Goal: Find specific page/section: Find specific page/section

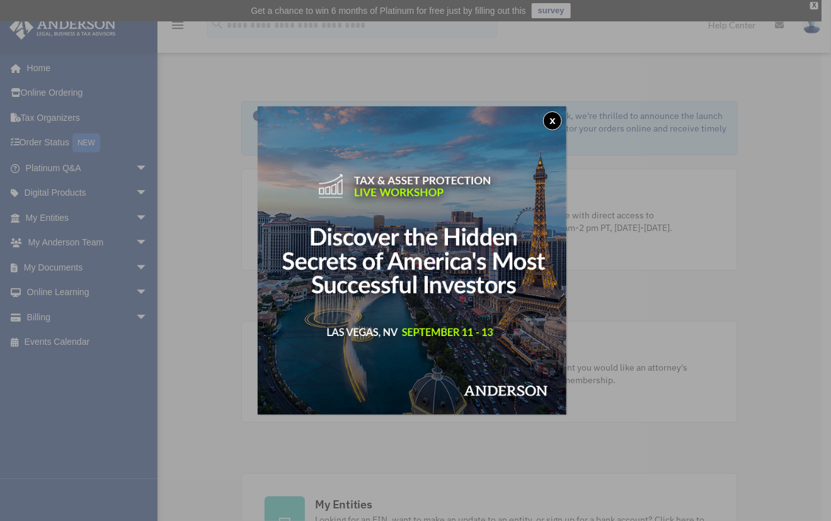
click at [256, 50] on div "x" at bounding box center [415, 260] width 831 height 521
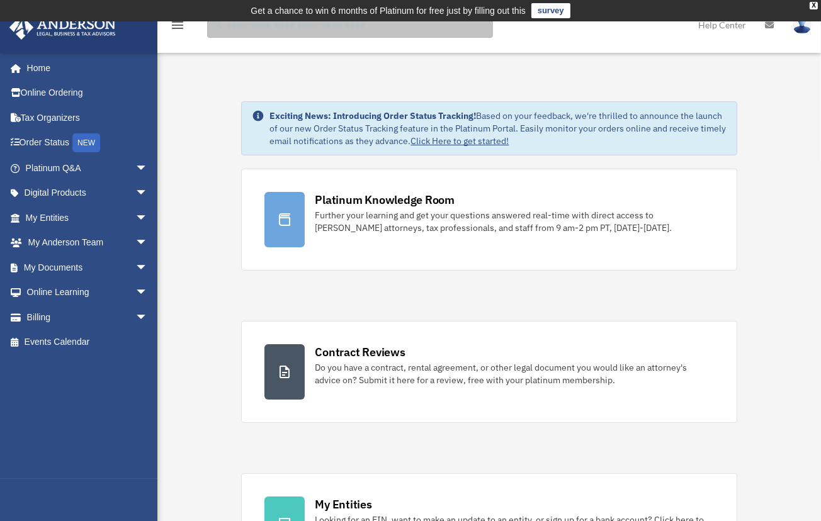
click at [279, 29] on input "search" at bounding box center [350, 25] width 286 height 25
type input "**********"
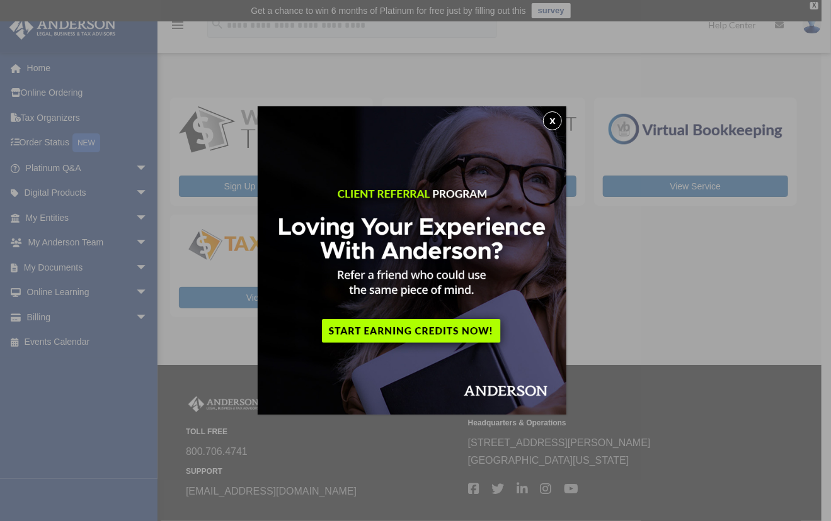
click at [553, 115] on button "x" at bounding box center [552, 120] width 19 height 19
